Goal: Check status: Check status

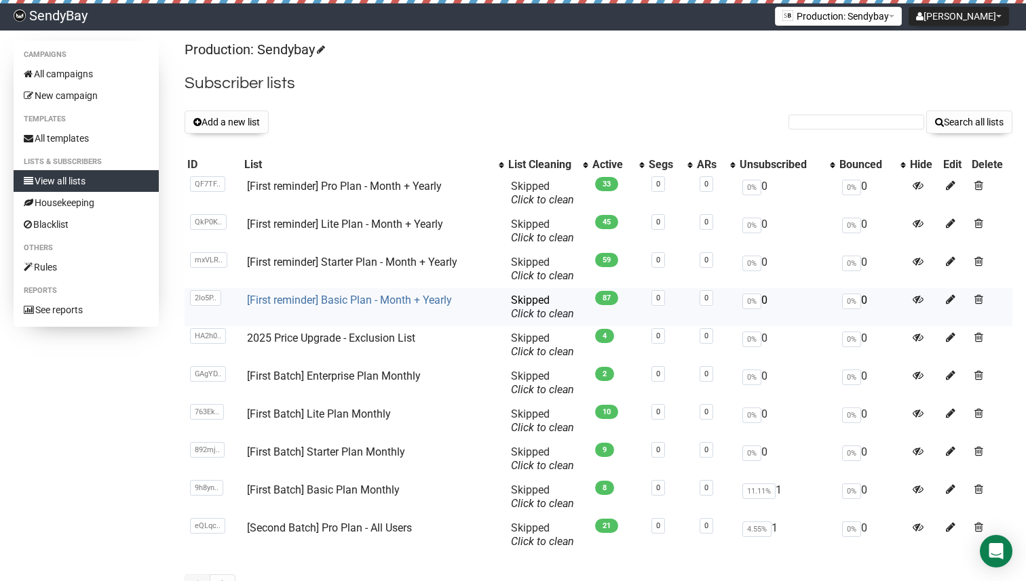
click at [330, 301] on link "[First reminder] Basic Plan - Month + Yearly" at bounding box center [349, 300] width 205 height 13
click at [341, 263] on link "[First reminder] Starter Plan - Month + Yearly" at bounding box center [352, 262] width 210 height 13
click at [358, 182] on link "[First reminder] Pro Plan - Month + Yearly" at bounding box center [344, 186] width 195 height 13
